Goal: Use online tool/utility: Utilize a website feature to perform a specific function

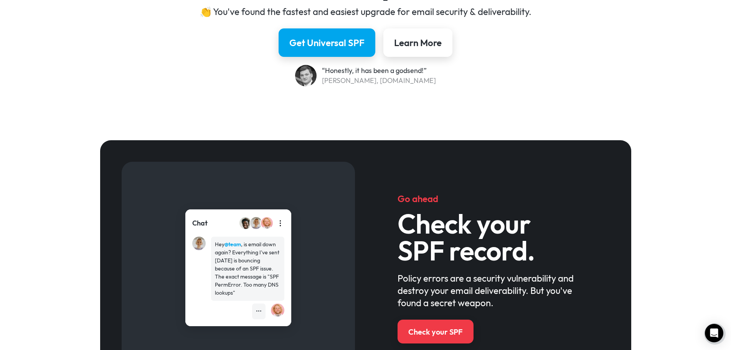
scroll to position [269, 0]
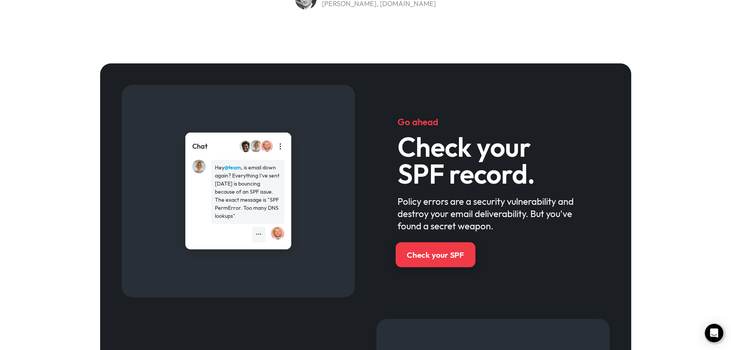
click at [439, 254] on div "Check your SPF" at bounding box center [435, 254] width 57 height 11
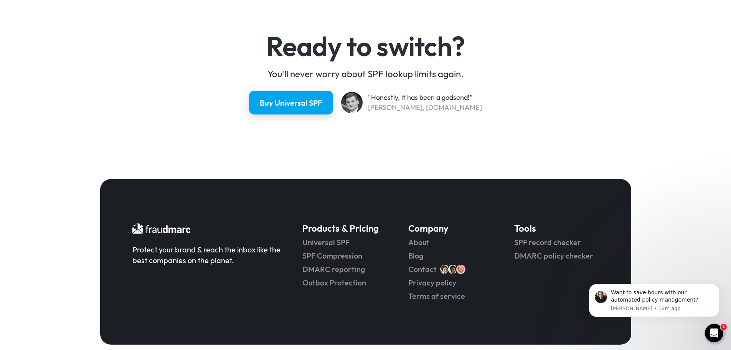
scroll to position [2060, 0]
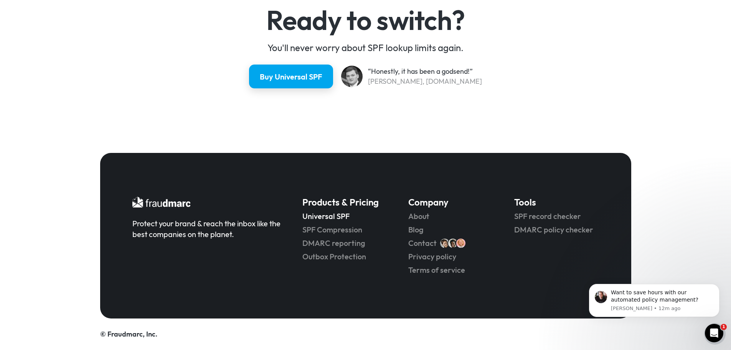
click at [331, 216] on link "Universal SPF" at bounding box center [344, 216] width 84 height 11
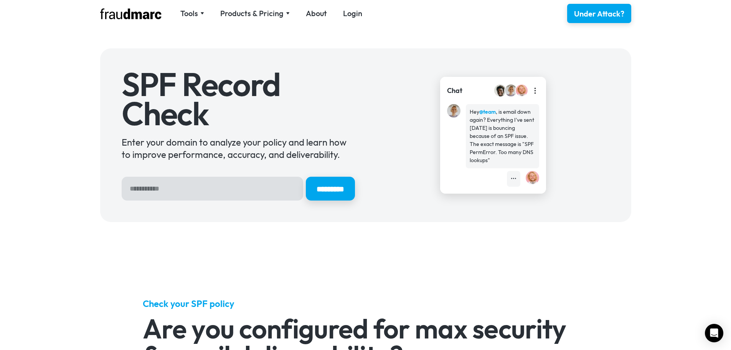
click at [175, 191] on input "Hero Sign Up Form" at bounding box center [213, 189] width 182 height 24
type input "**********"
click at [320, 192] on input "*********" at bounding box center [329, 188] width 51 height 25
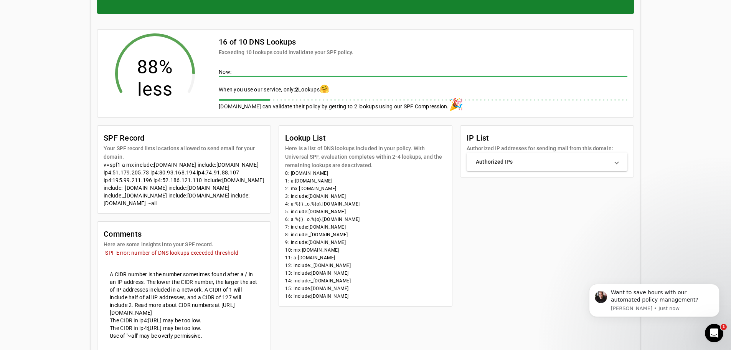
scroll to position [153, 0]
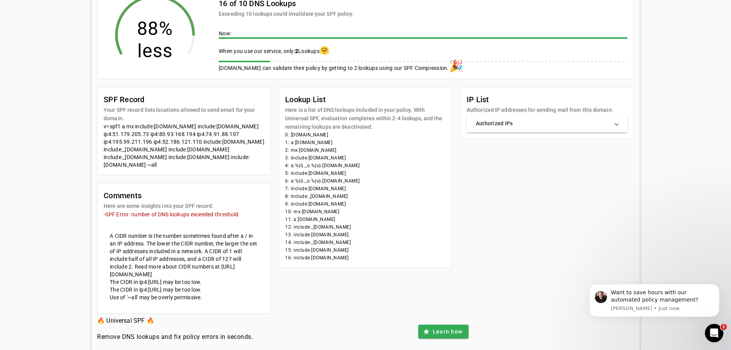
click at [621, 125] on mat-expansion-panel-header "Authorized IPs" at bounding box center [547, 123] width 161 height 18
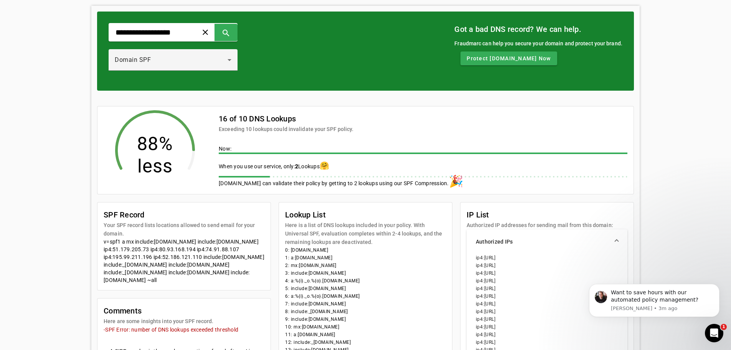
scroll to position [0, 0]
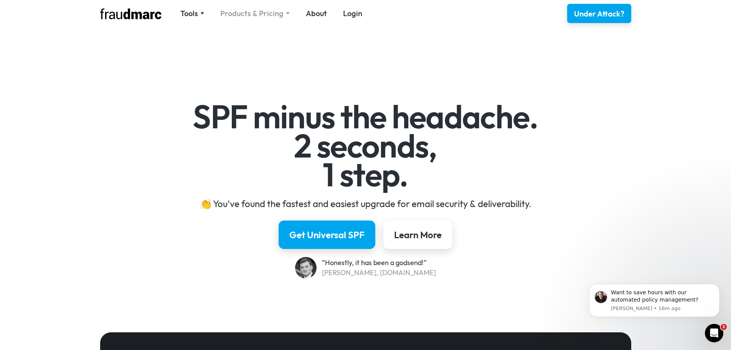
click at [286, 12] on img at bounding box center [288, 13] width 4 height 3
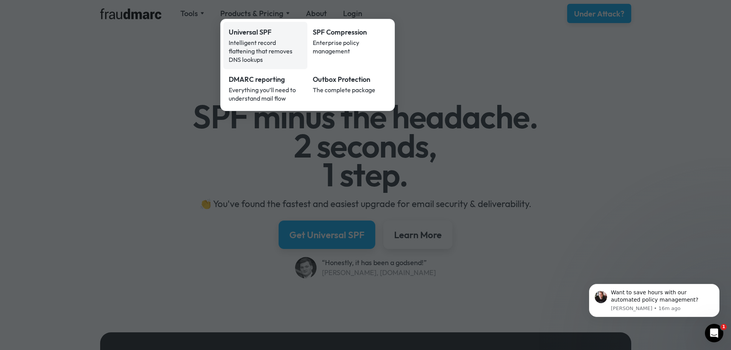
click at [250, 31] on div "Universal SPF" at bounding box center [266, 32] width 74 height 10
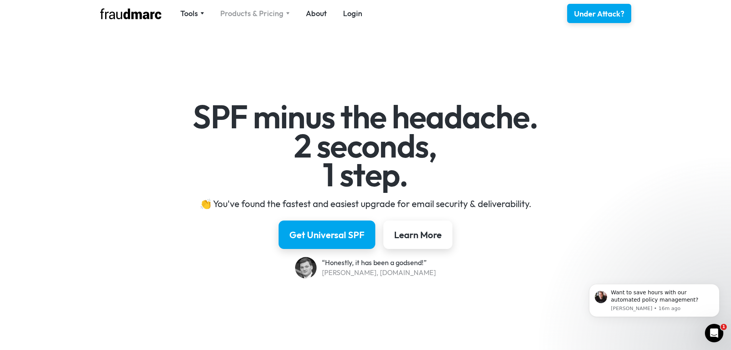
click at [286, 15] on div "Products & Pricing" at bounding box center [254, 13] width 69 height 11
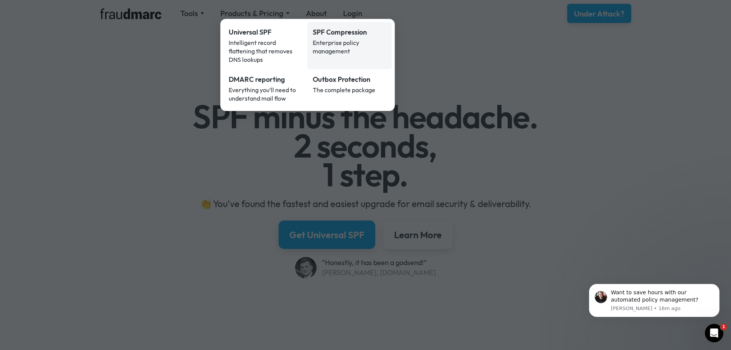
click at [318, 33] on div "SPF Compression" at bounding box center [350, 32] width 74 height 10
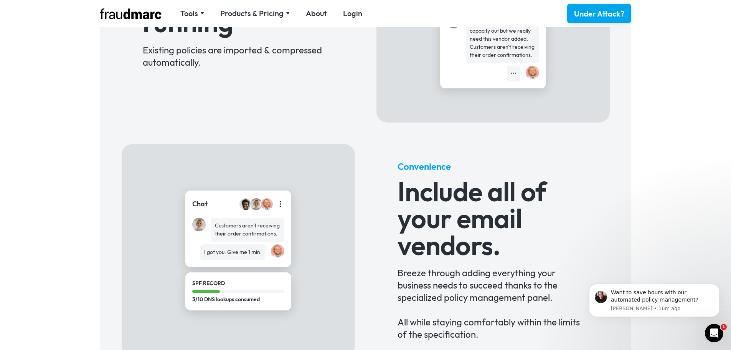
scroll to position [307, 0]
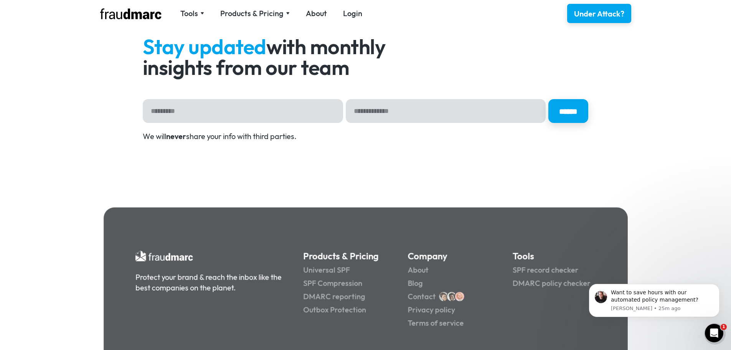
scroll to position [3217, 0]
